Goal: Navigation & Orientation: Find specific page/section

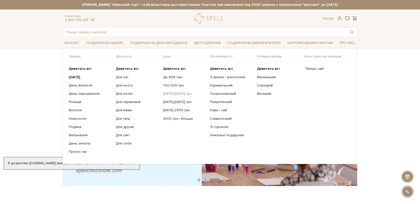
click at [180, 92] on link "[DATE]-[DATE] грн" at bounding box center [184, 94] width 43 height 5
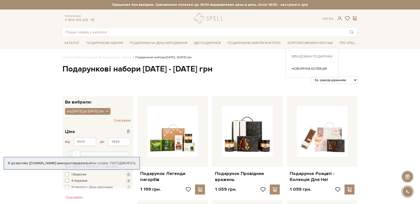
click at [308, 57] on link "Брендовані подарунки" at bounding box center [312, 56] width 41 height 5
